Goal: Information Seeking & Learning: Check status

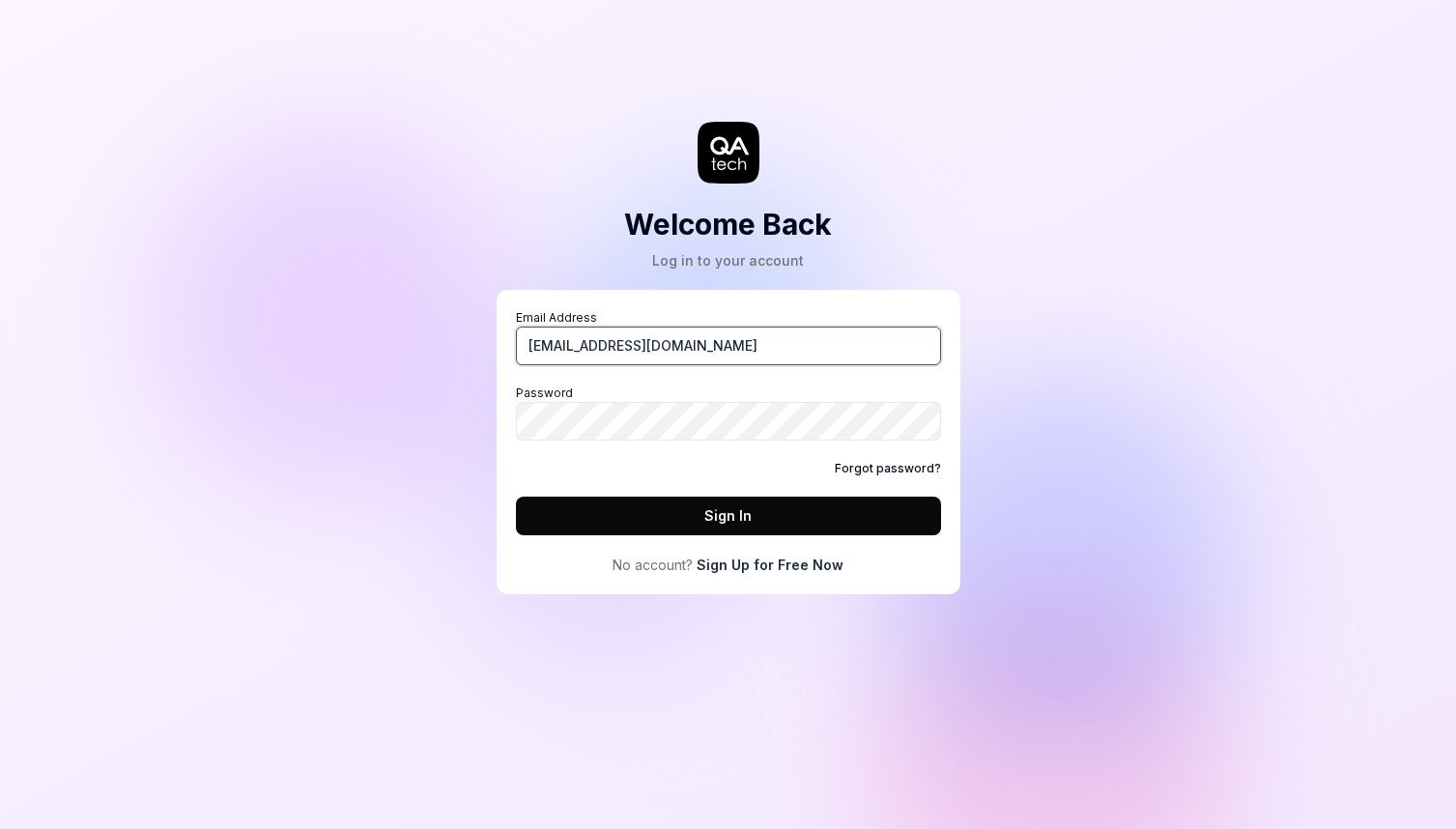
type input "[EMAIL_ADDRESS][DOMAIN_NAME]"
click at [747, 526] on button "Sign In" at bounding box center [728, 516] width 425 height 39
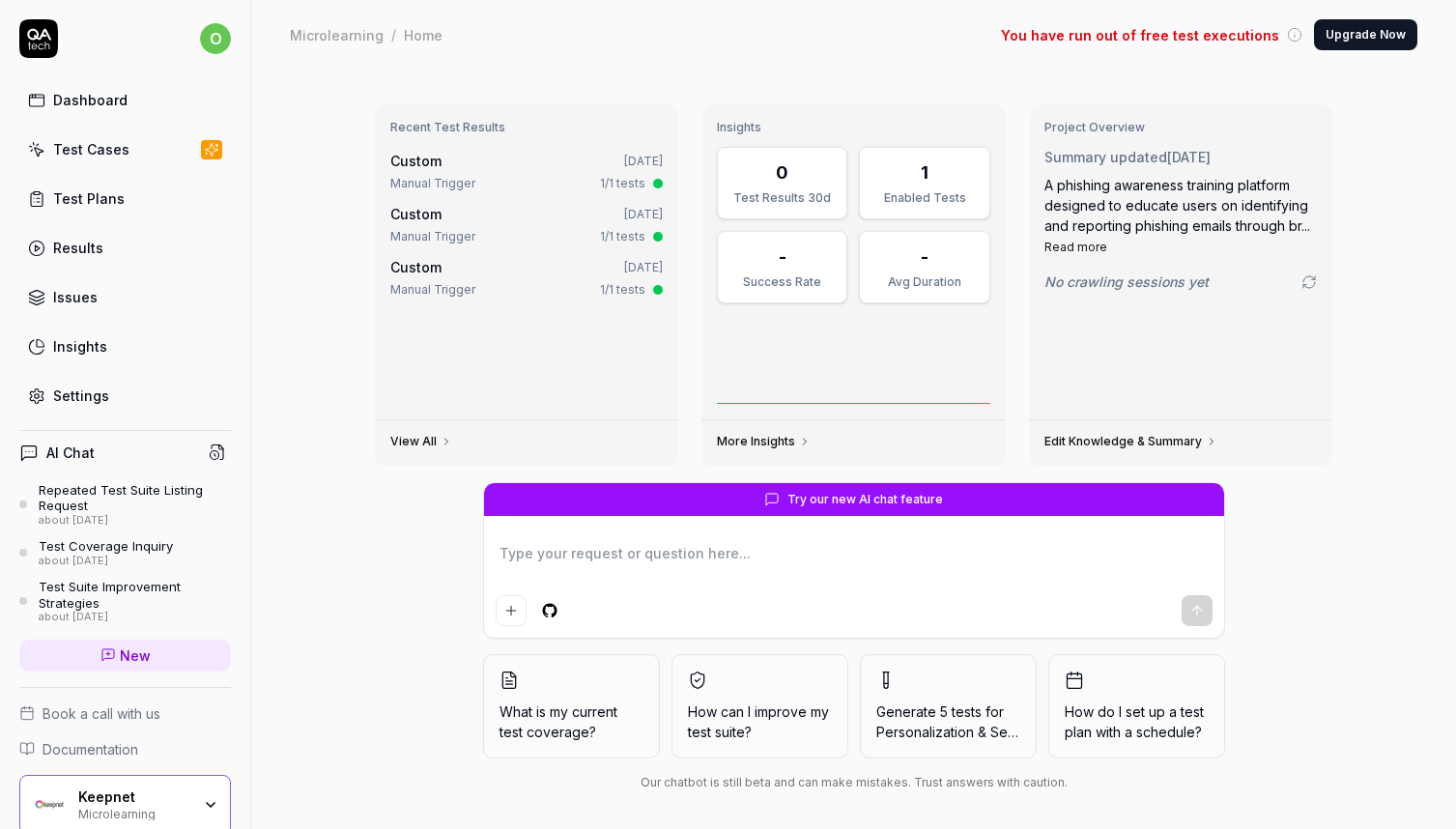
type textarea "*"
click at [94, 147] on div "Test Cases" at bounding box center [91, 148] width 77 height 20
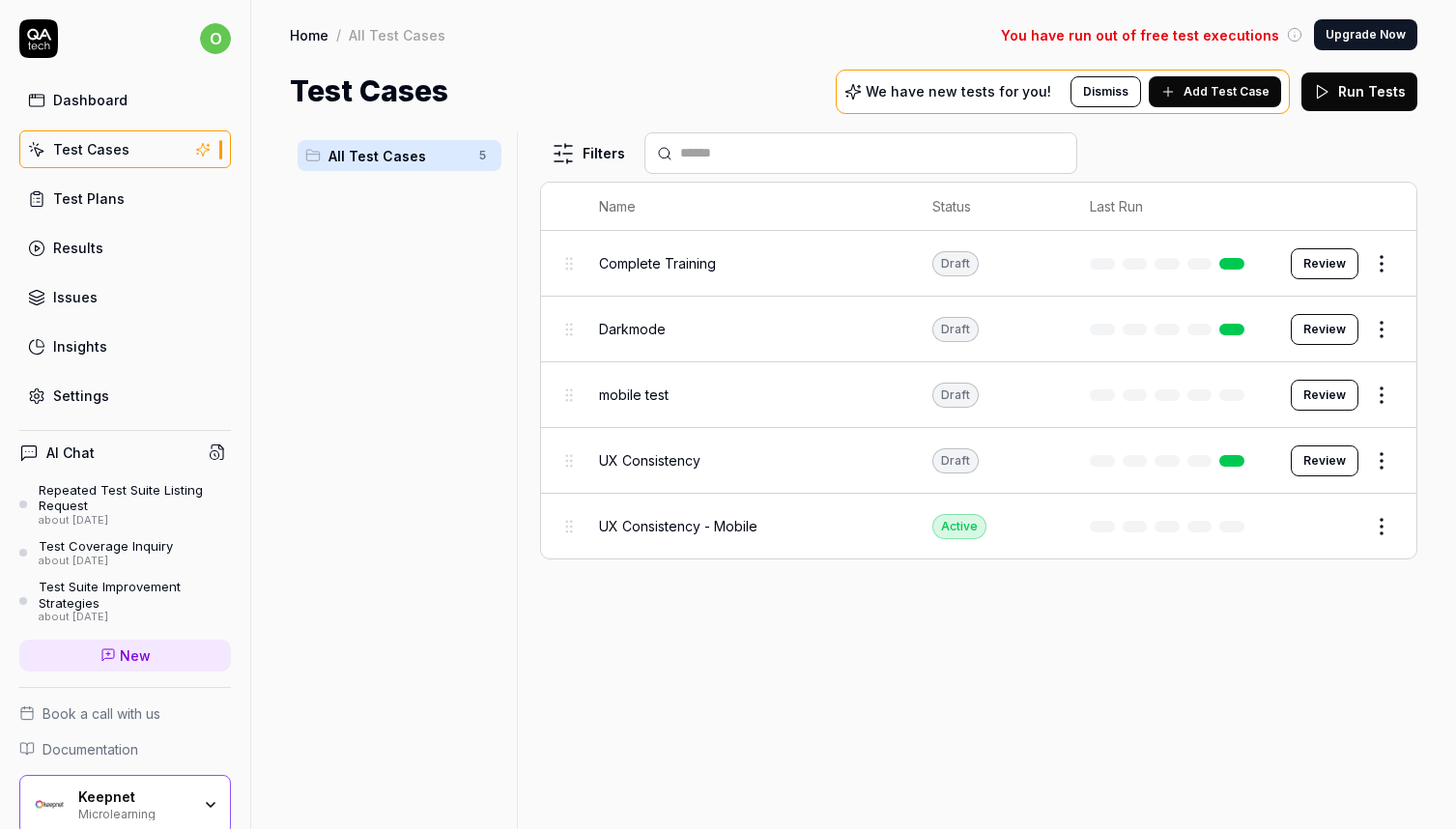
click at [703, 259] on span "Complete Training" at bounding box center [657, 263] width 117 height 20
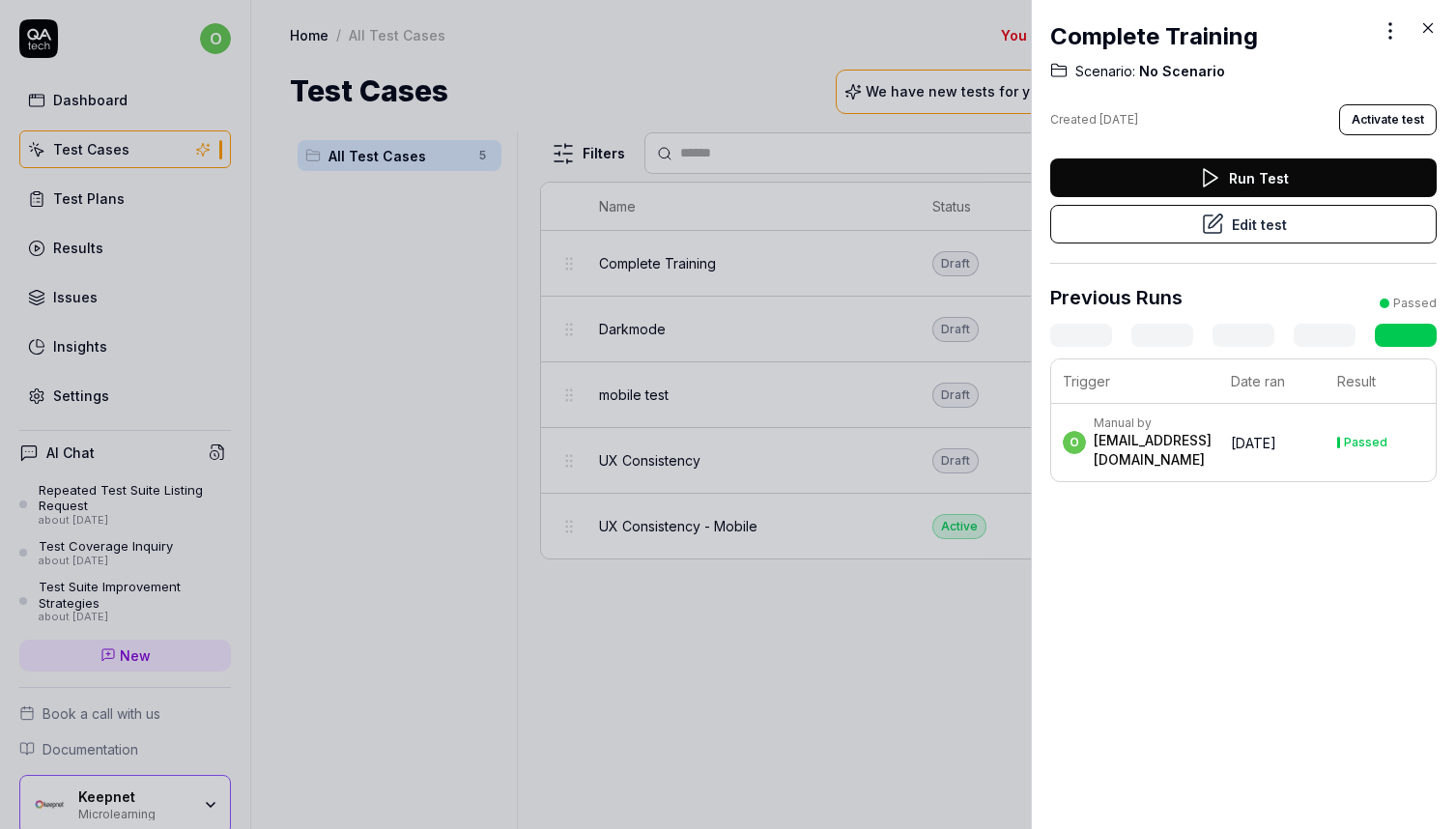
click at [816, 366] on div at bounding box center [728, 414] width 1456 height 829
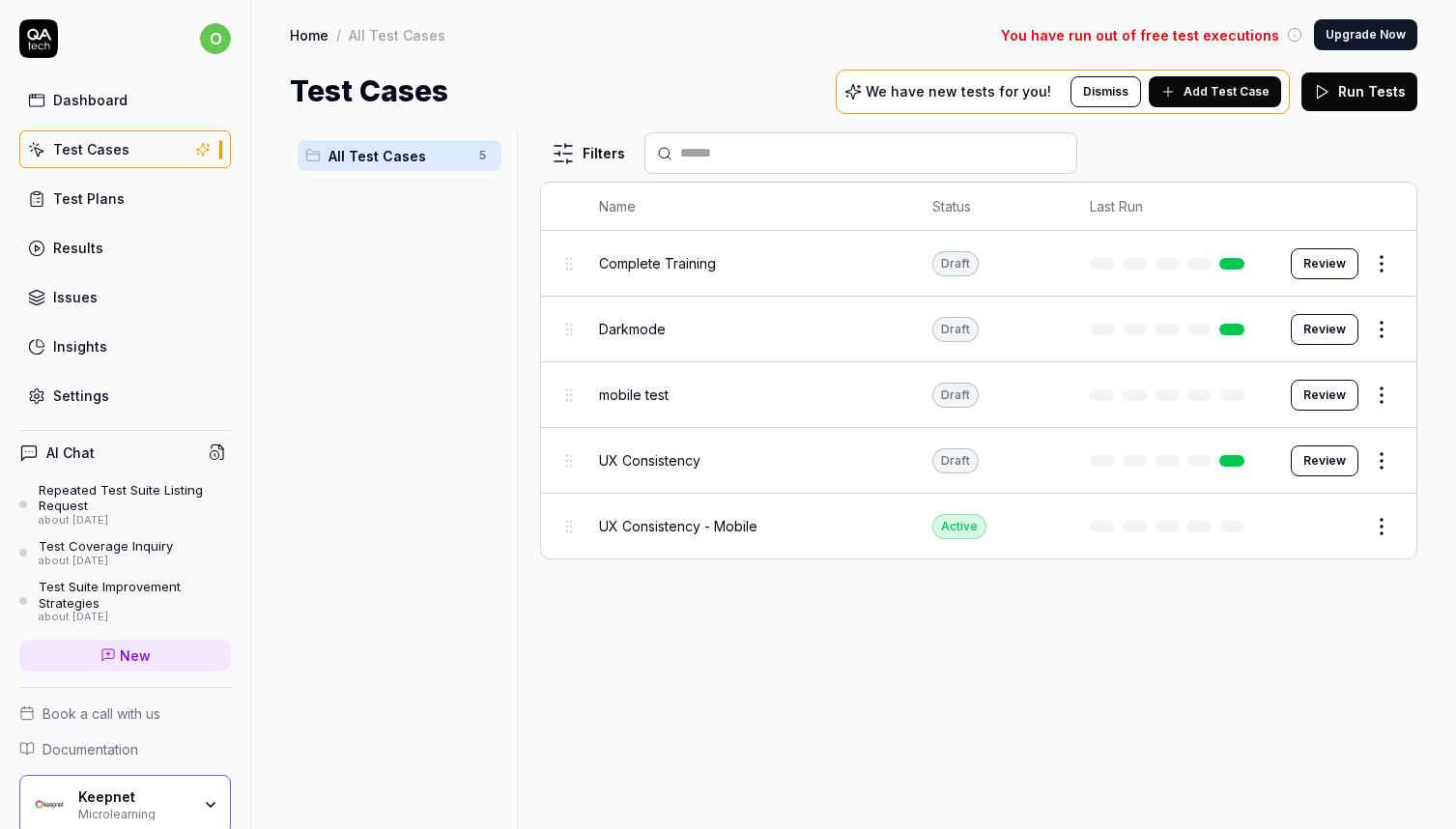
click at [147, 200] on link "Test Plans" at bounding box center [125, 198] width 211 height 38
click at [122, 240] on link "Results" at bounding box center [125, 247] width 211 height 38
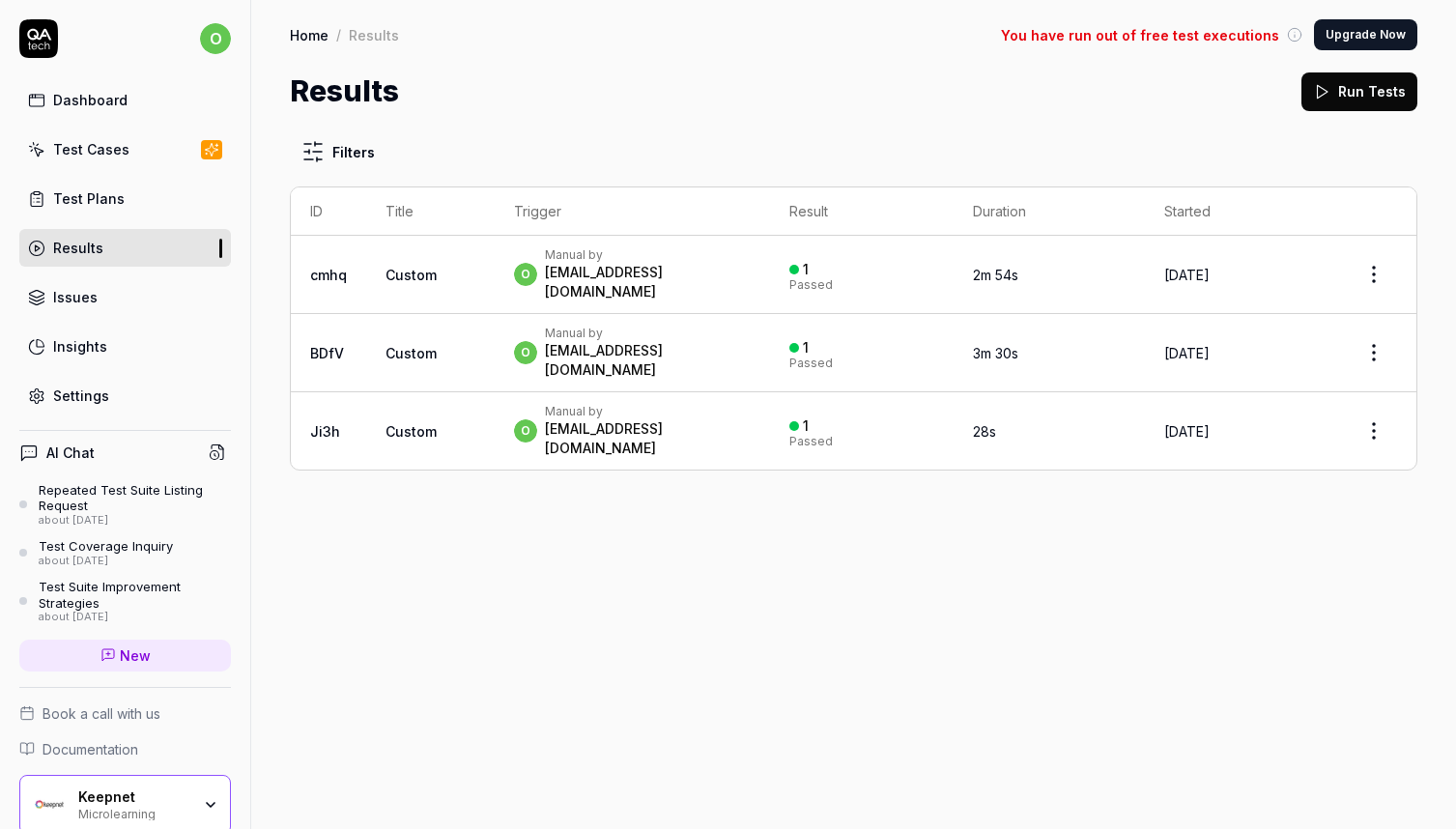
click at [744, 269] on div "o Manual by [PERSON_NAME][EMAIL_ADDRESS][DOMAIN_NAME]" at bounding box center [632, 274] width 237 height 54
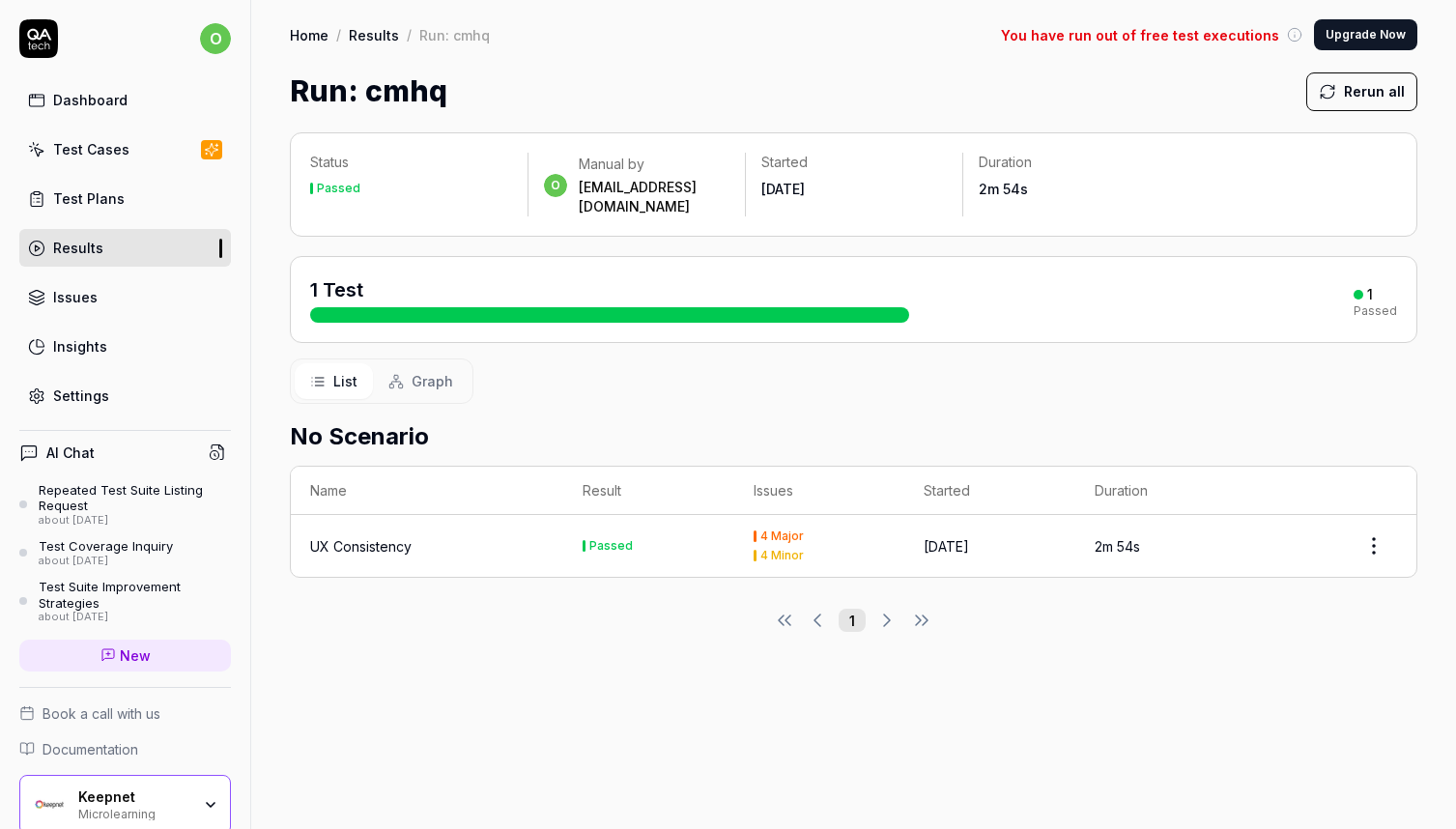
click at [577, 516] on td "Passed" at bounding box center [649, 546] width 171 height 62
click at [423, 536] on div "UX Consistency" at bounding box center [427, 546] width 234 height 20
click at [1053, 539] on td "[DATE]" at bounding box center [990, 546] width 171 height 62
click at [1380, 526] on html "o Dashboard Test Cases Test Plans Results Issues Insights Settings AI Chat Repe…" at bounding box center [728, 414] width 1456 height 829
click at [1166, 636] on html "o Dashboard Test Cases Test Plans Results Issues Insights Settings AI Chat Repe…" at bounding box center [728, 414] width 1456 height 829
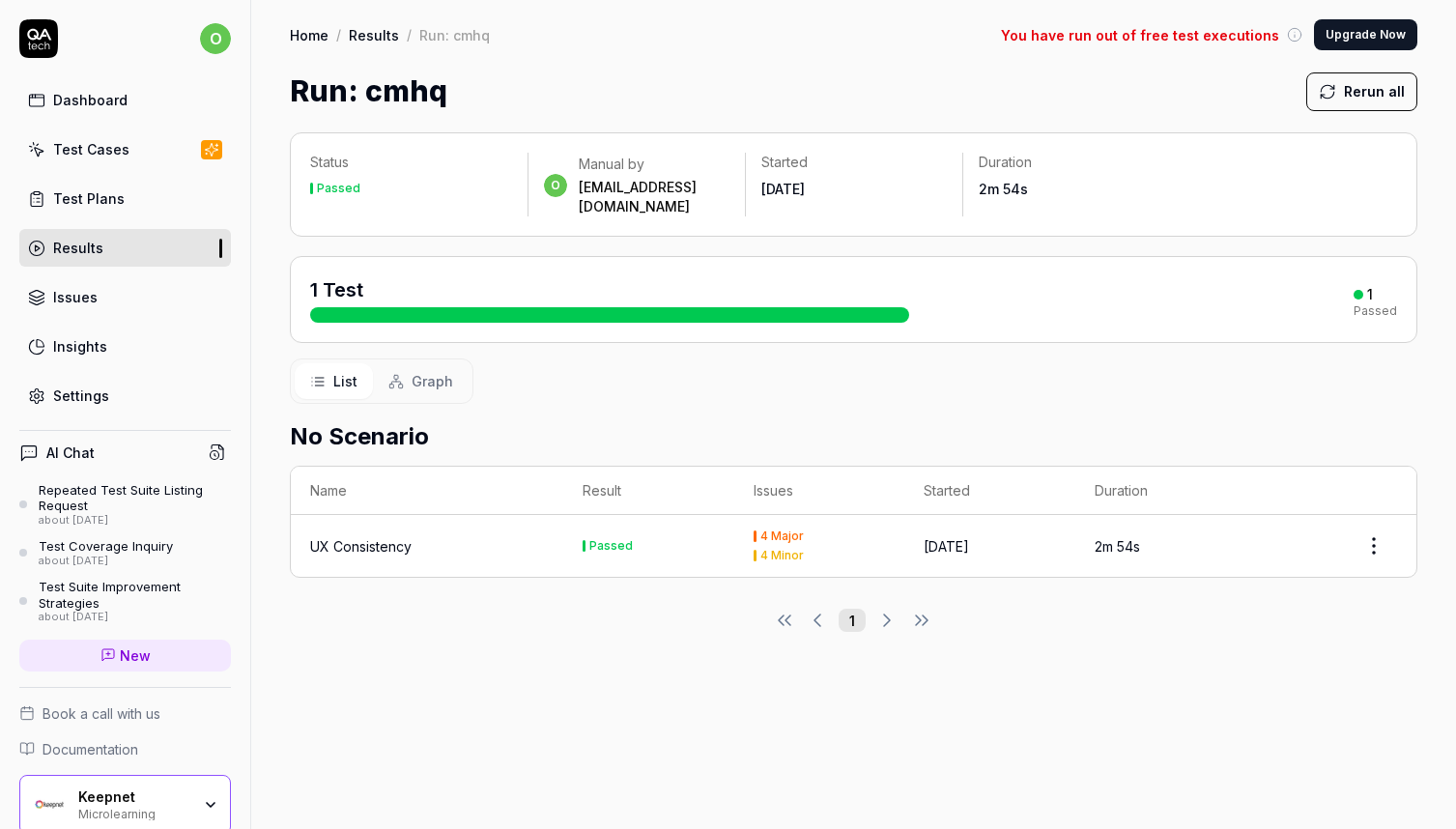
click at [360, 541] on td "UX Consistency" at bounding box center [427, 546] width 272 height 62
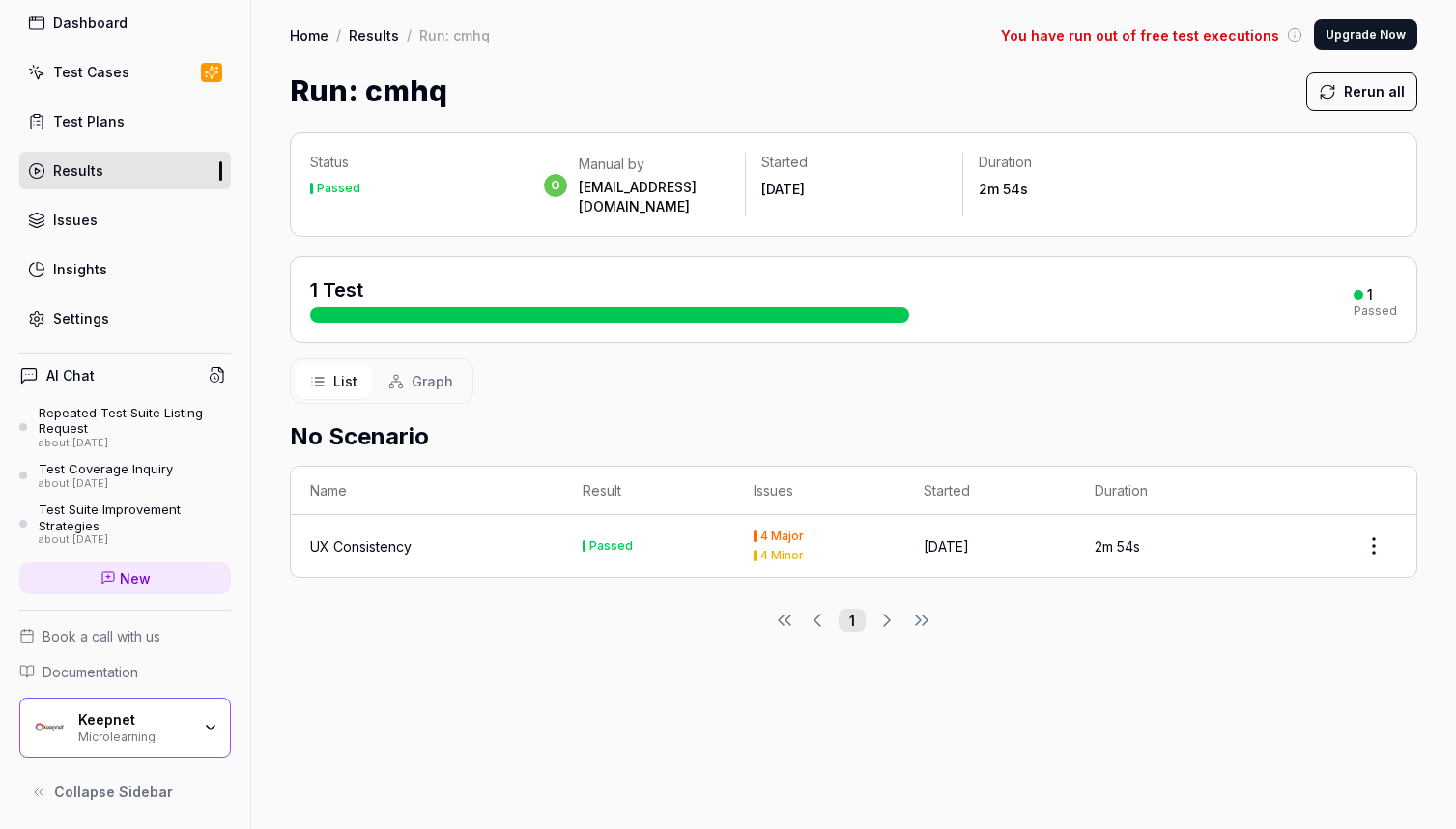
click at [126, 702] on div "Keepnet Microlearning" at bounding box center [125, 727] width 211 height 60
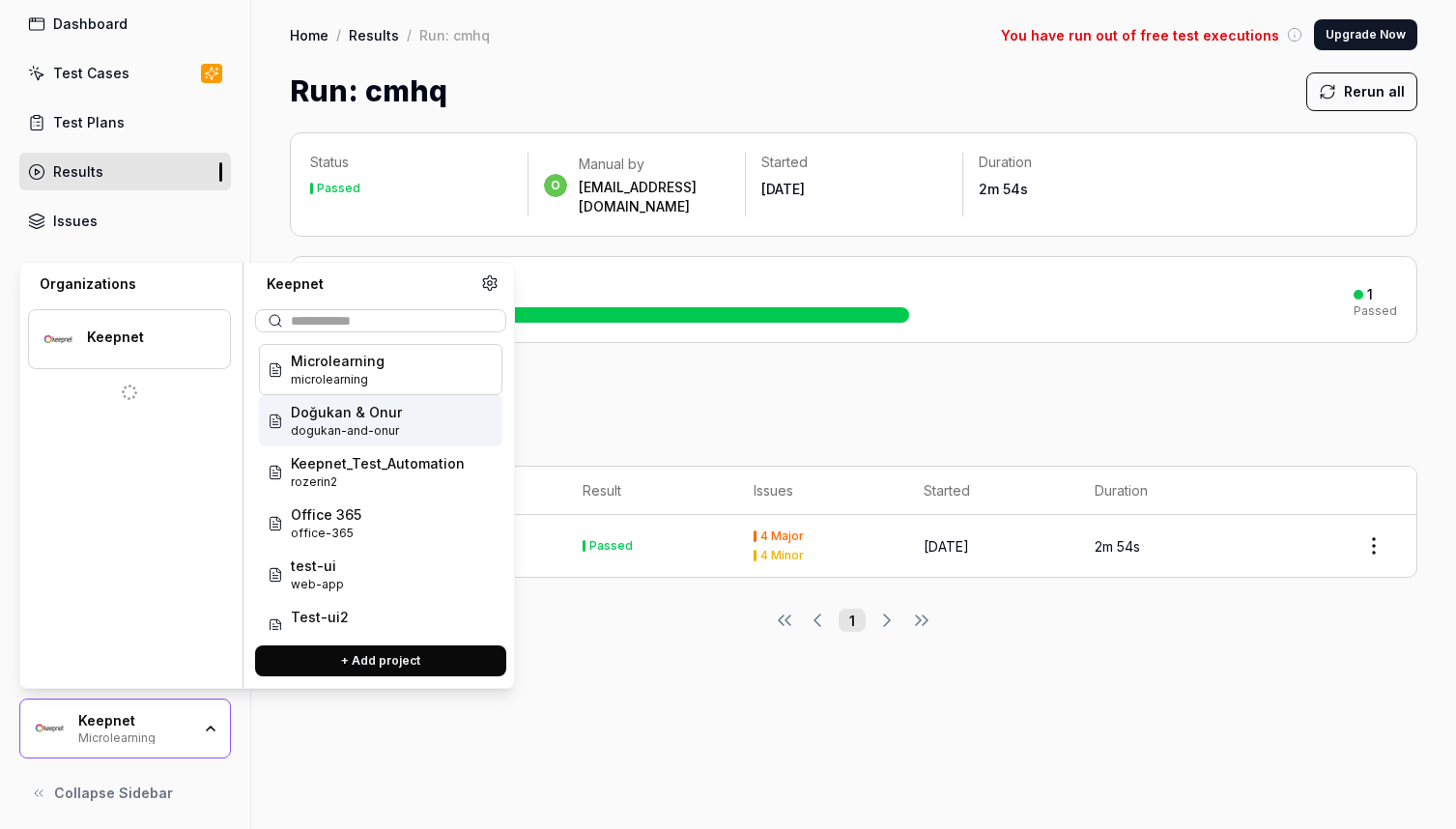
click at [577, 367] on div "List Graph" at bounding box center [853, 381] width 1127 height 46
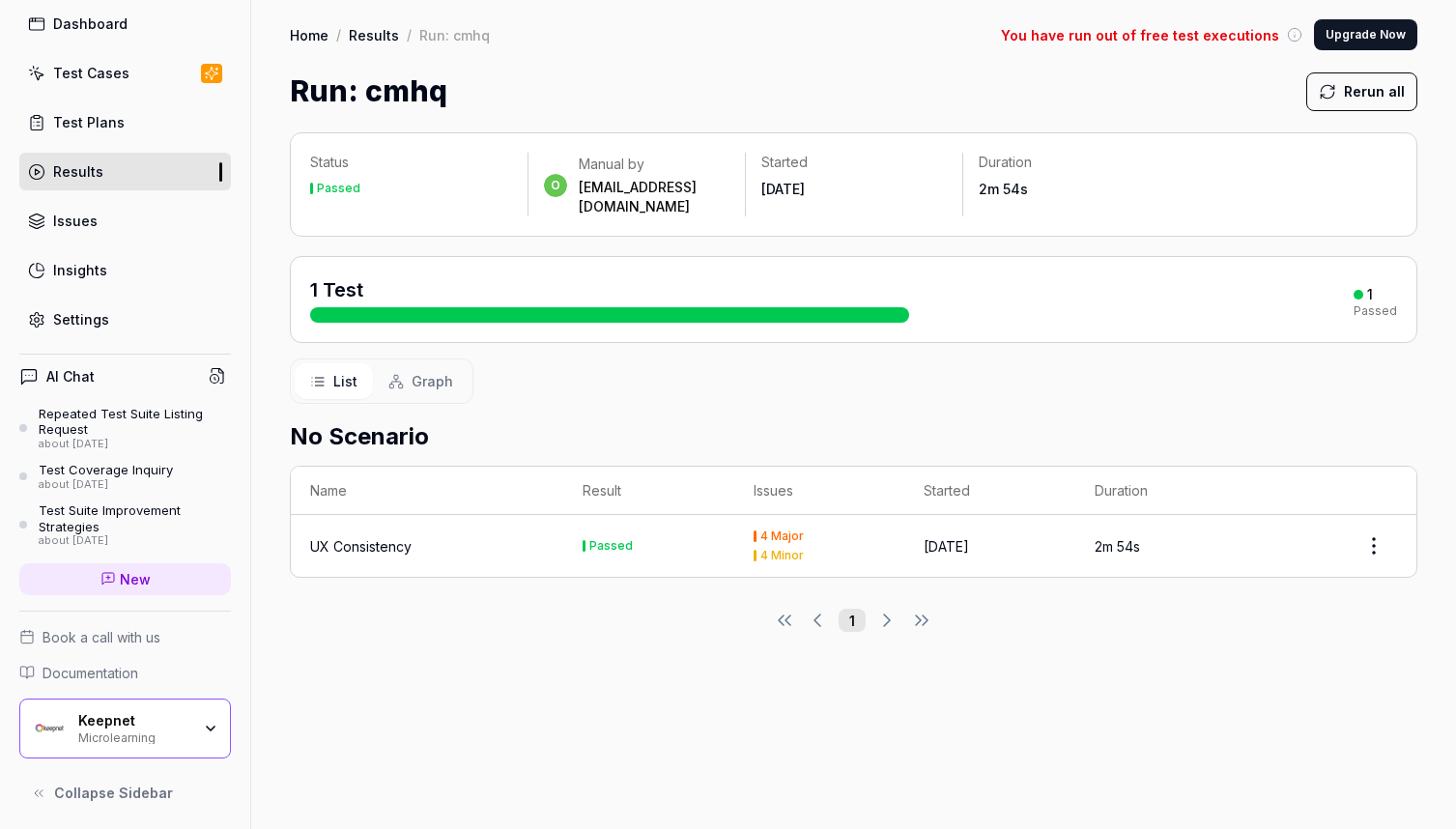
click at [380, 536] on div "UX Consistency" at bounding box center [361, 546] width 102 height 20
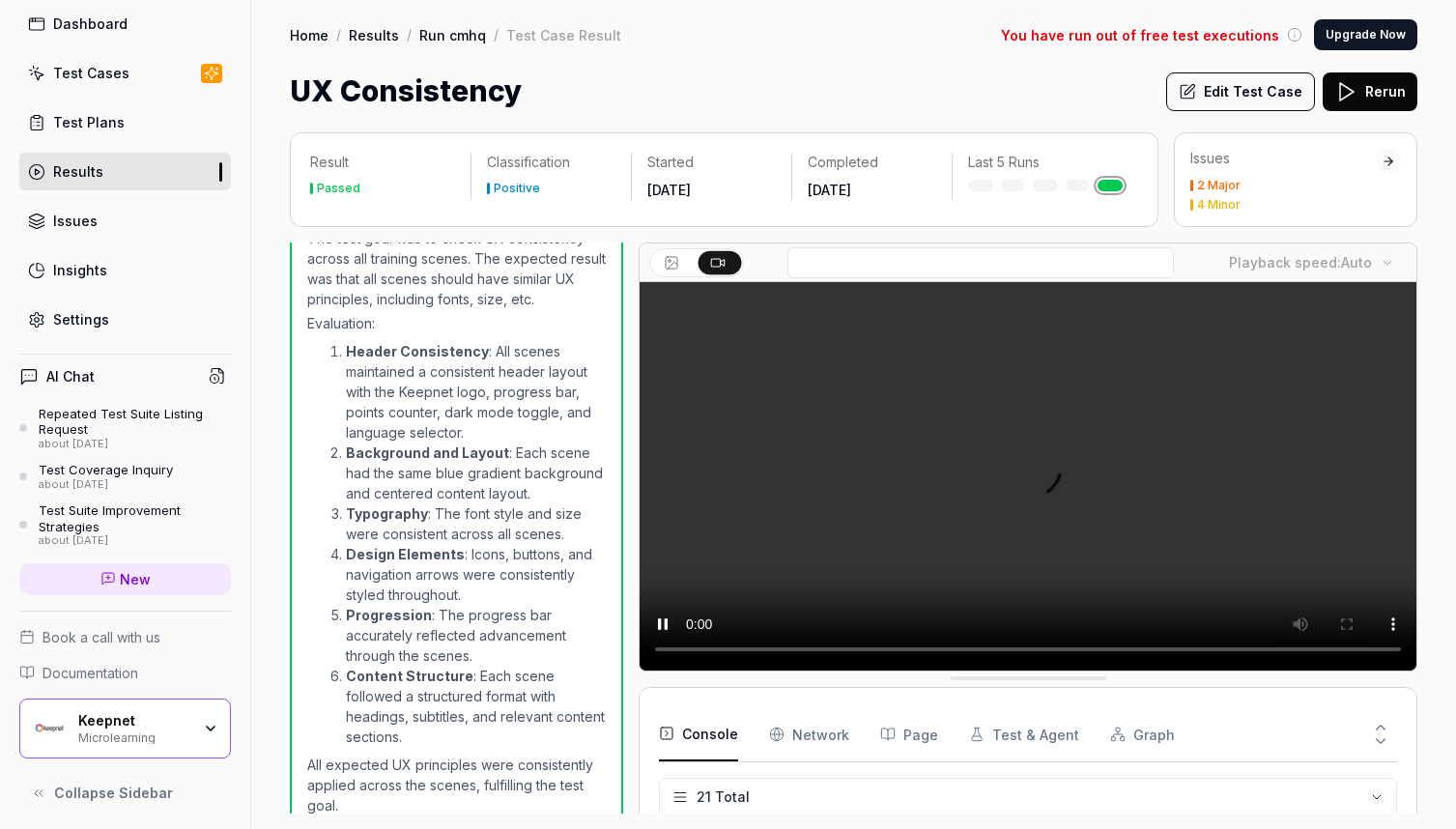
scroll to position [731, 0]
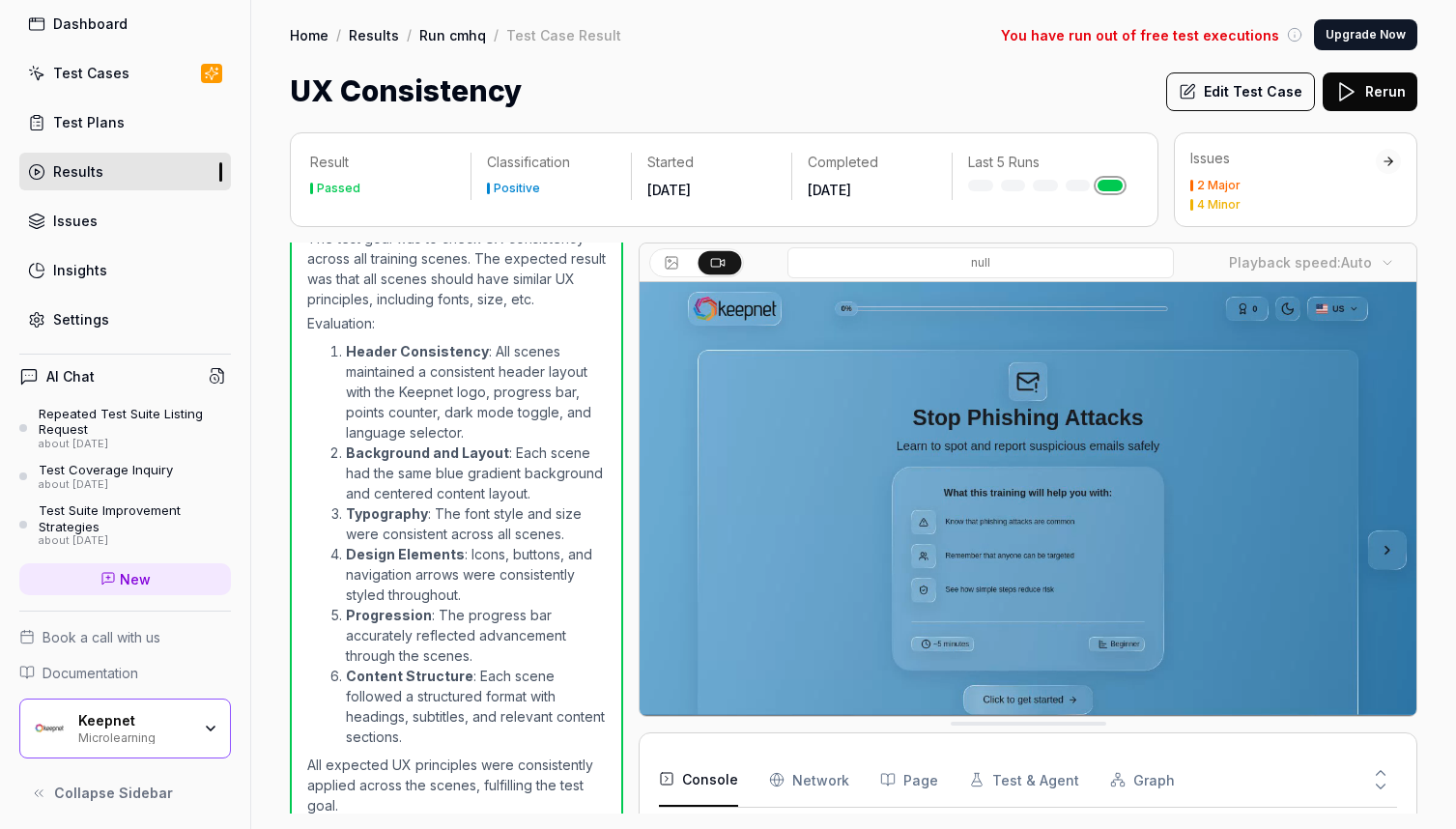
click at [998, 254] on input at bounding box center [980, 263] width 387 height 31
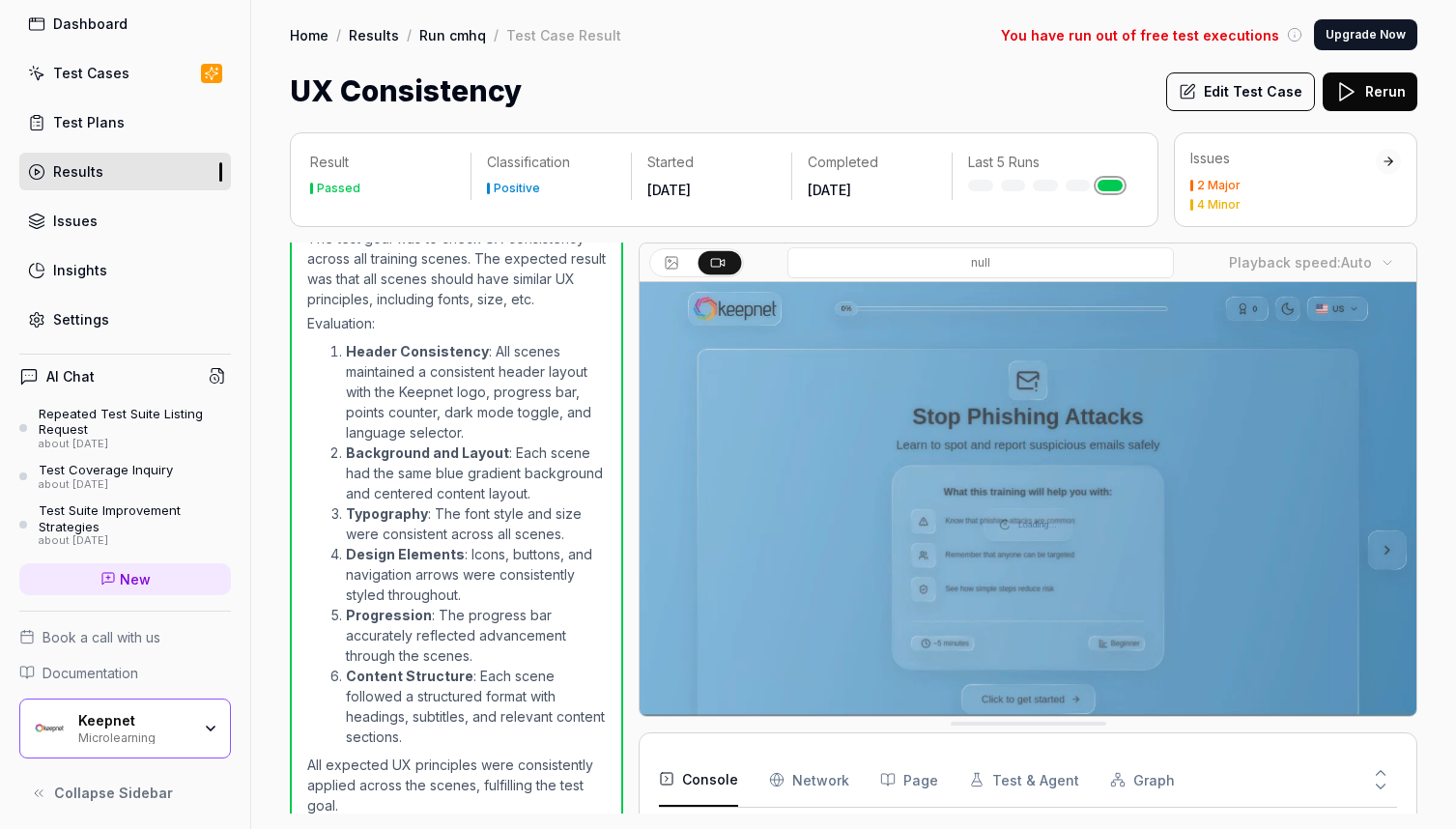
scroll to position [0, 0]
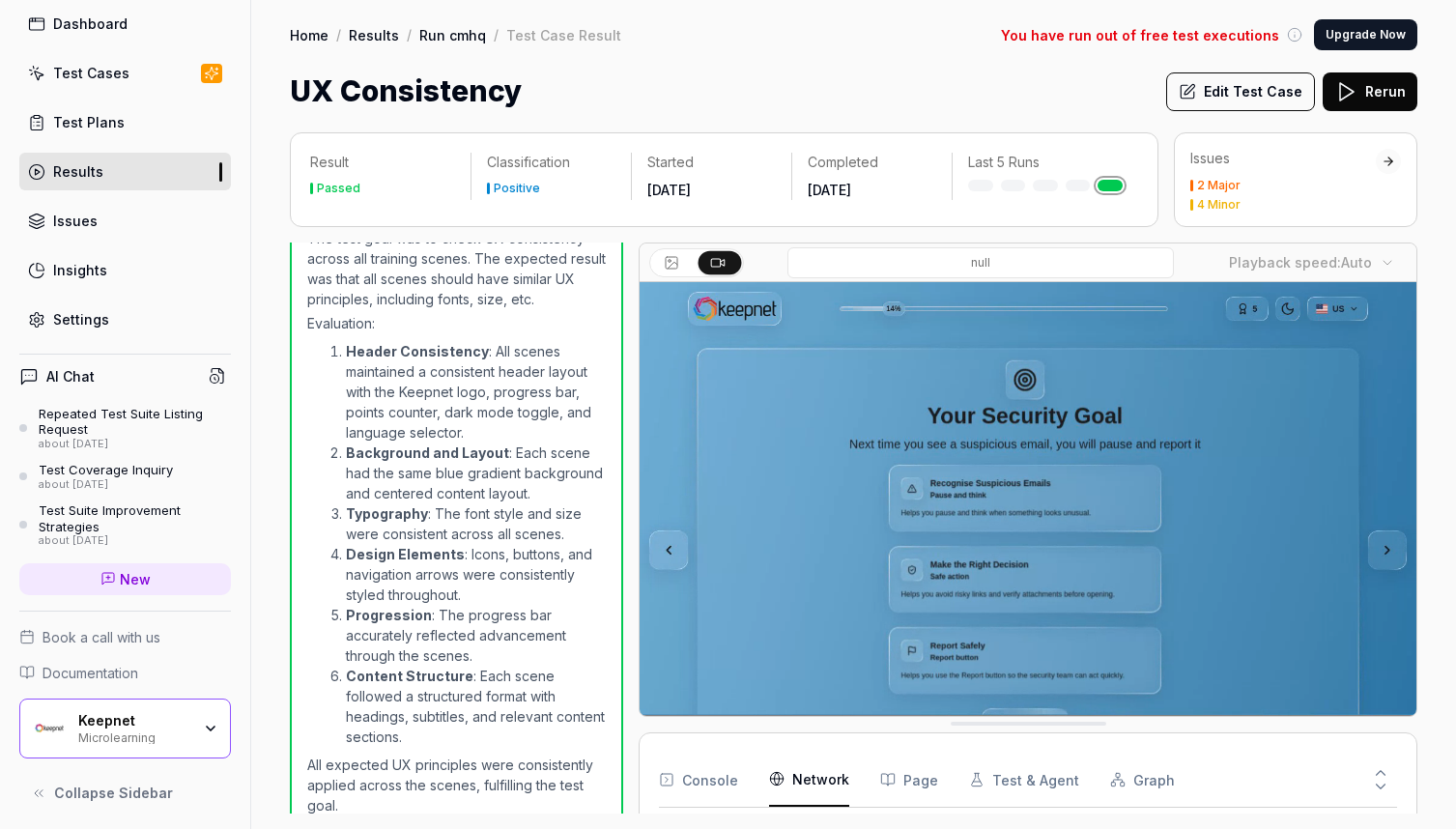
click at [811, 768] on Requests "Network" at bounding box center [808, 780] width 80 height 54
click at [708, 780] on button "Console" at bounding box center [699, 780] width 79 height 54
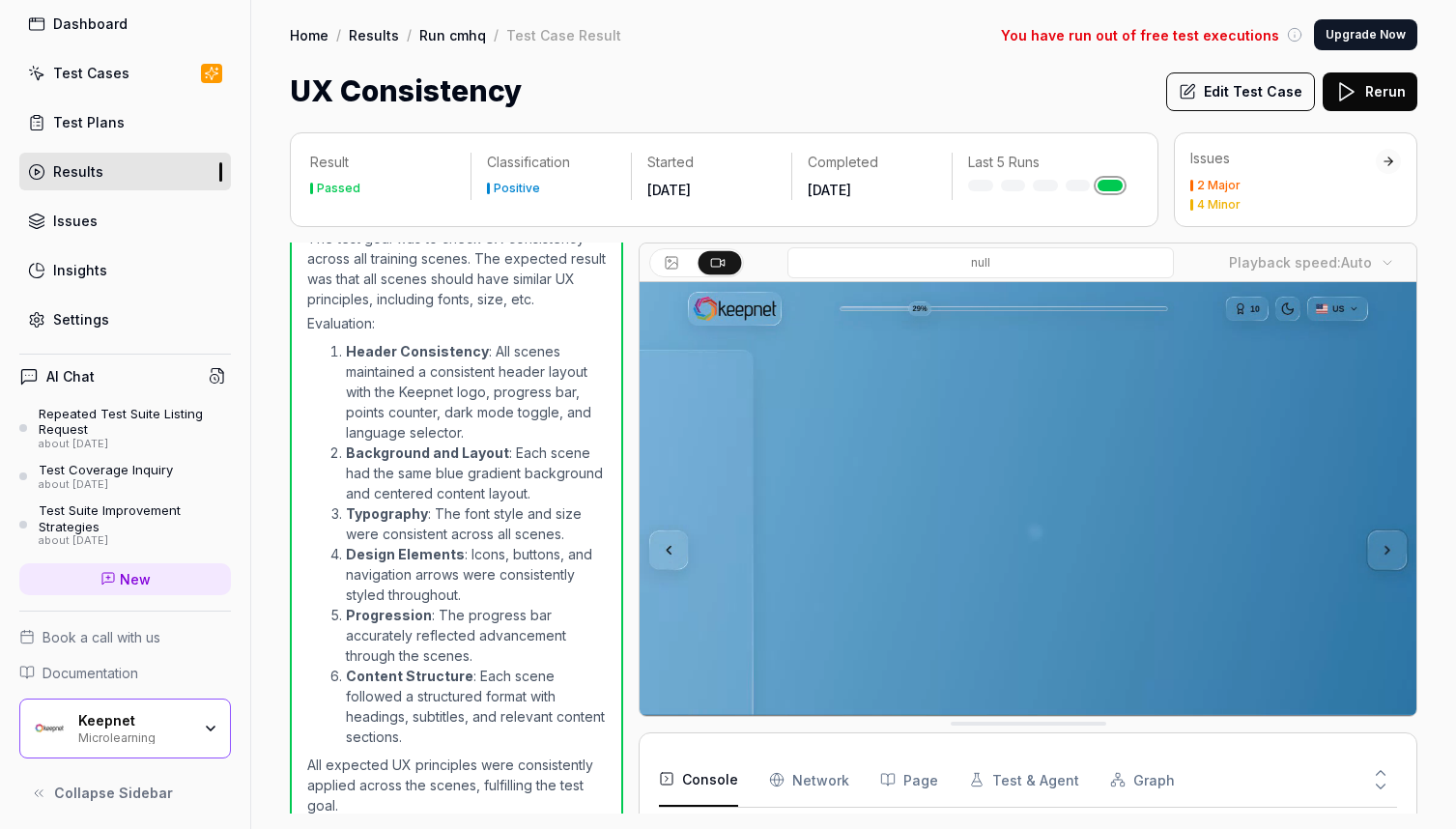
scroll to position [731, 0]
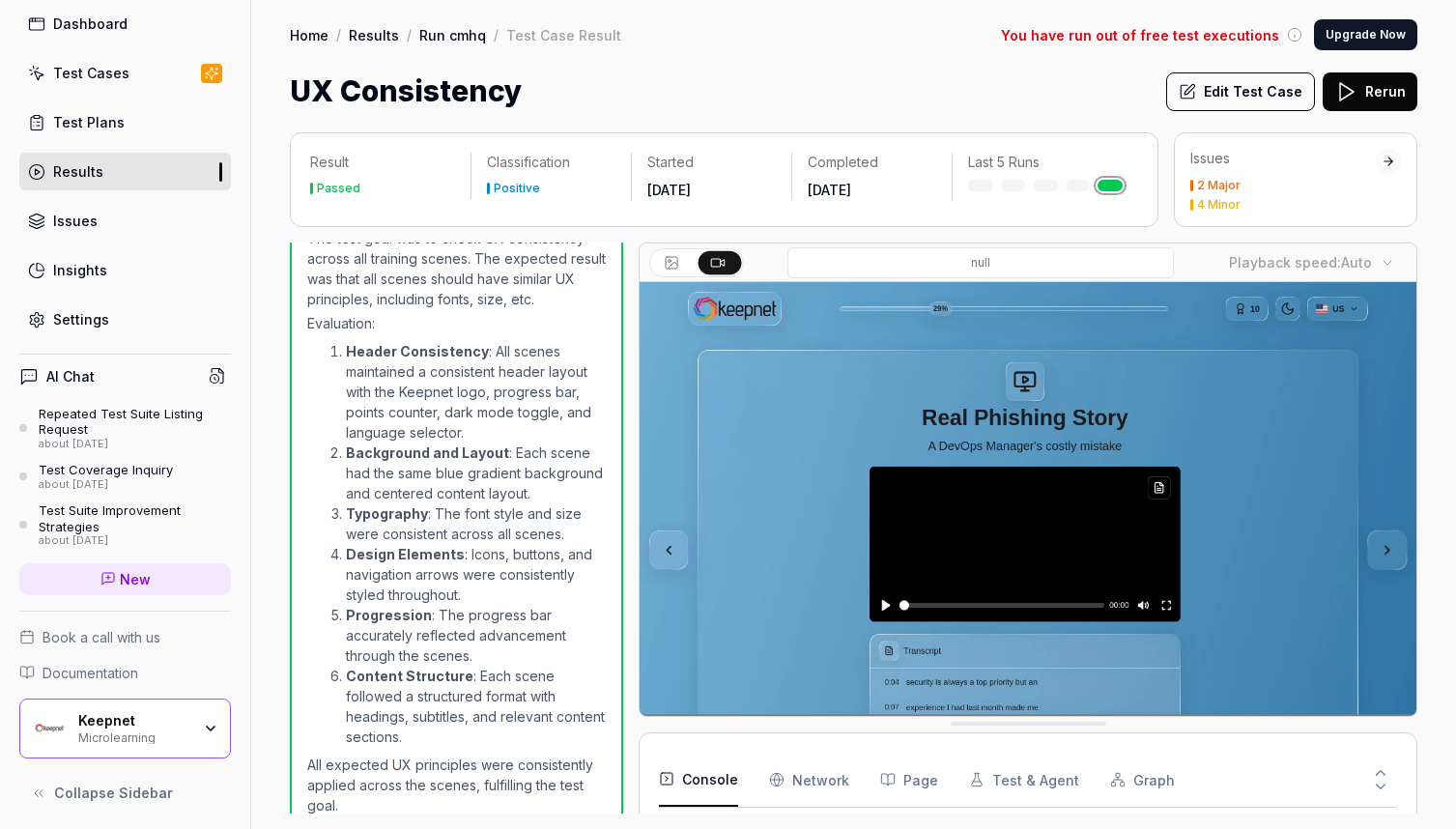
click at [812, 520] on video at bounding box center [1028, 525] width 776 height 485
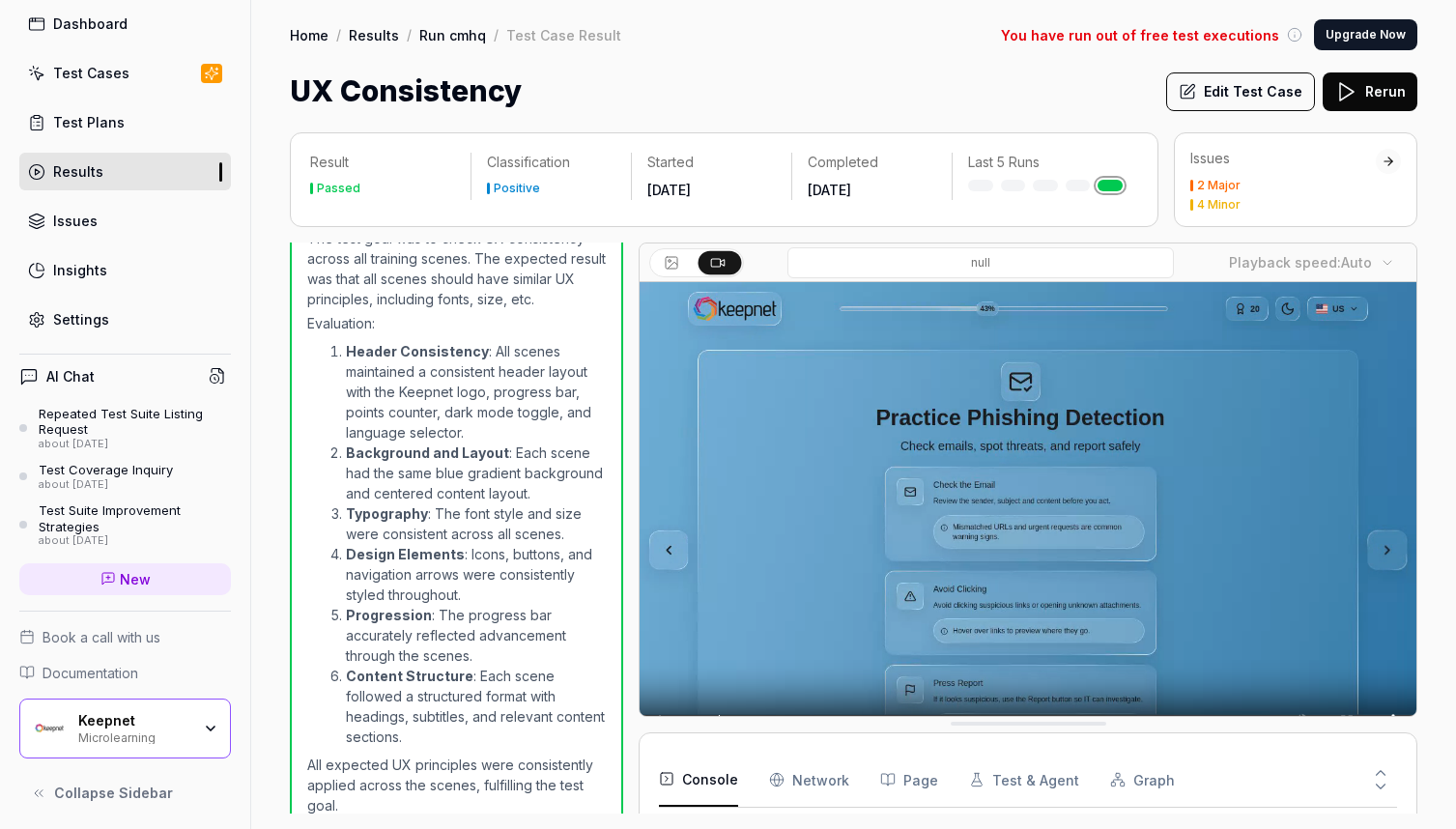
click at [774, 399] on video at bounding box center [1028, 525] width 776 height 485
click at [672, 658] on video at bounding box center [1028, 525] width 776 height 485
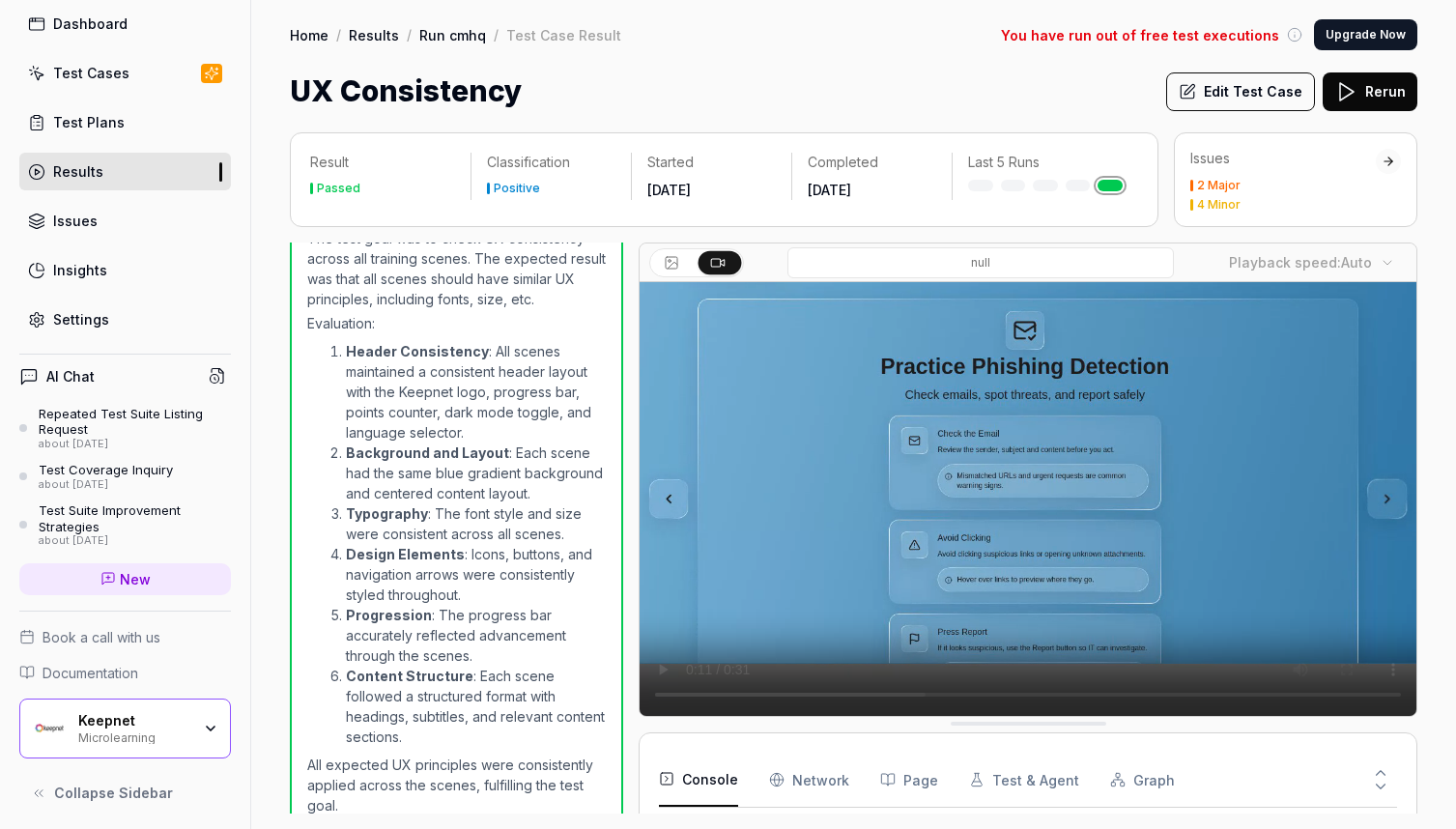
scroll to position [51, 0]
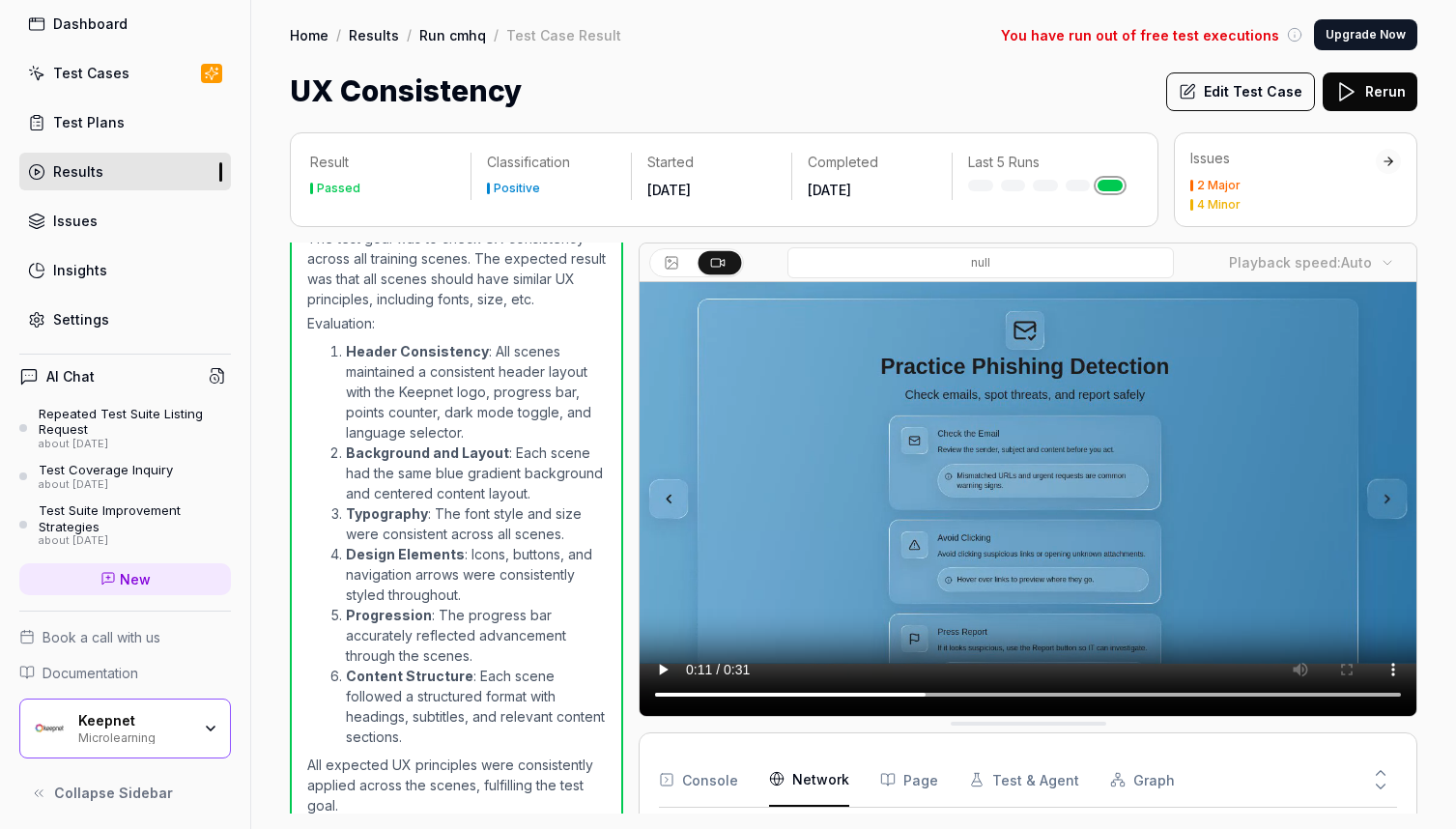
click at [801, 756] on Requests "Network" at bounding box center [808, 780] width 80 height 54
click at [902, 784] on button "Page" at bounding box center [909, 780] width 58 height 54
click at [997, 783] on button "Test & Agent" at bounding box center [1024, 780] width 111 height 54
click at [1155, 783] on button "Graph" at bounding box center [1142, 780] width 65 height 54
click at [727, 782] on button "Console" at bounding box center [699, 780] width 79 height 54
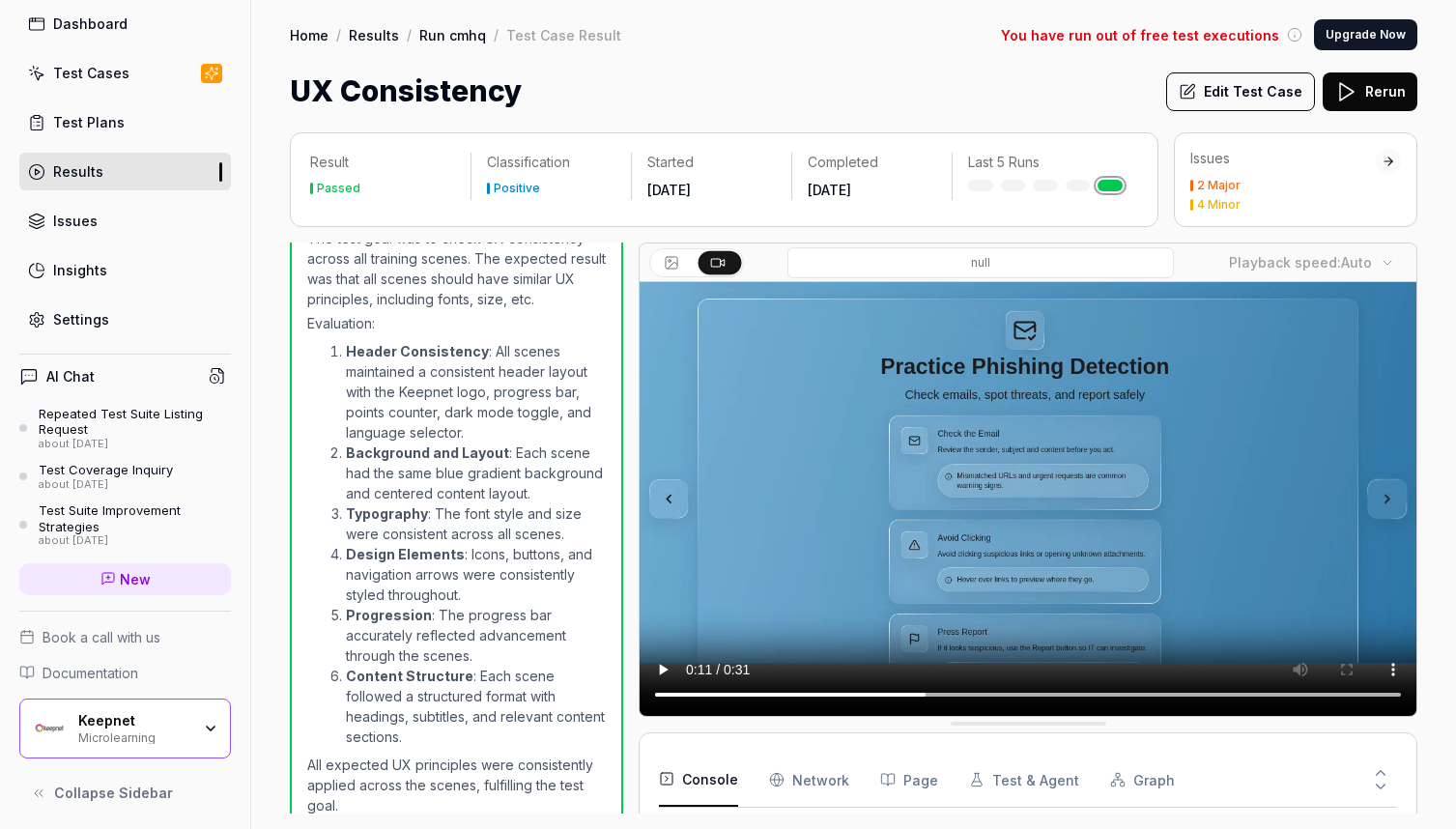
scroll to position [731, 0]
click at [844, 260] on input at bounding box center [980, 263] width 387 height 31
